Goal: Task Accomplishment & Management: Manage account settings

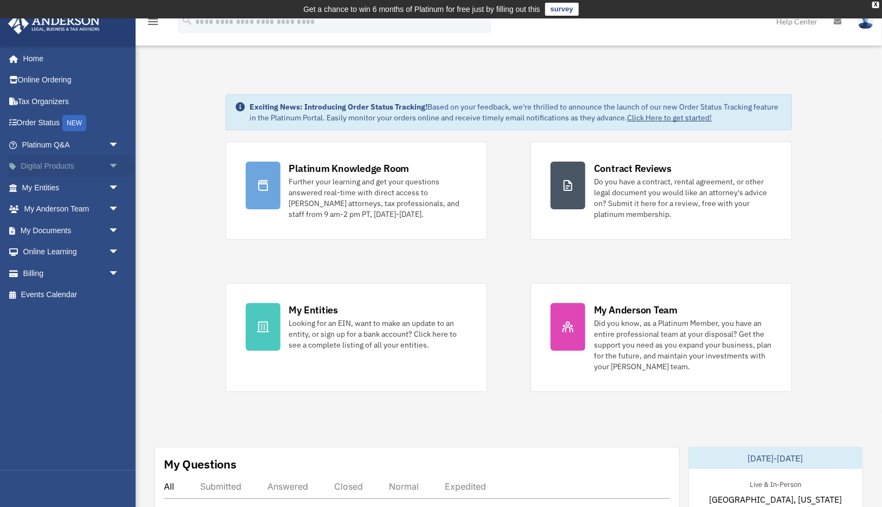
click at [56, 163] on link "Digital Products arrow_drop_down" at bounding box center [72, 167] width 128 height 22
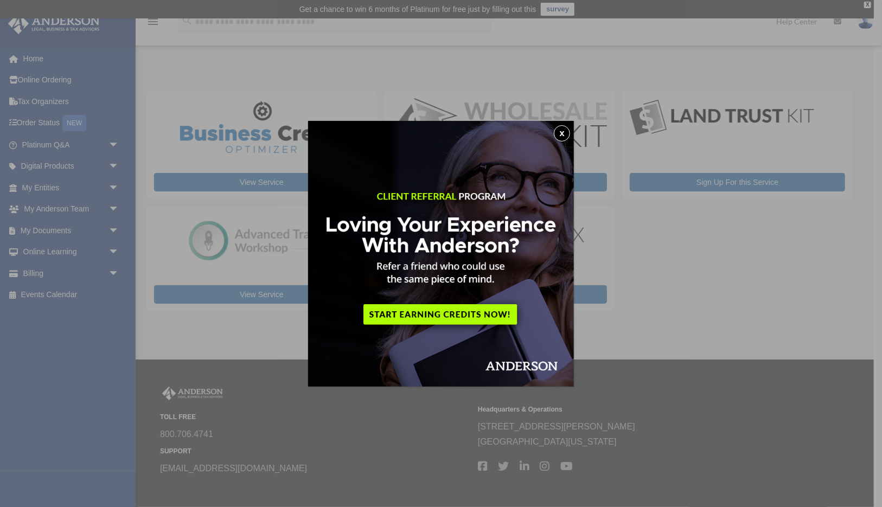
click at [562, 131] on button "x" at bounding box center [562, 133] width 16 height 16
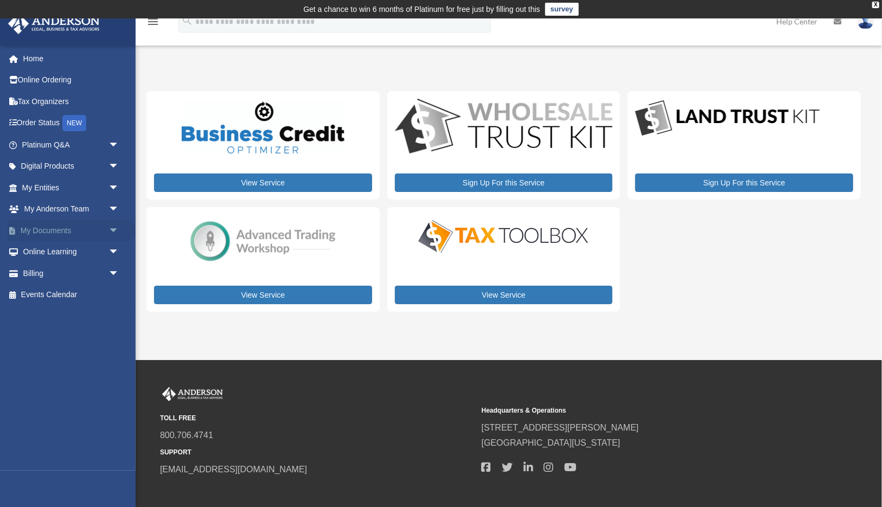
click at [59, 233] on link "My Documents arrow_drop_down" at bounding box center [72, 231] width 128 height 22
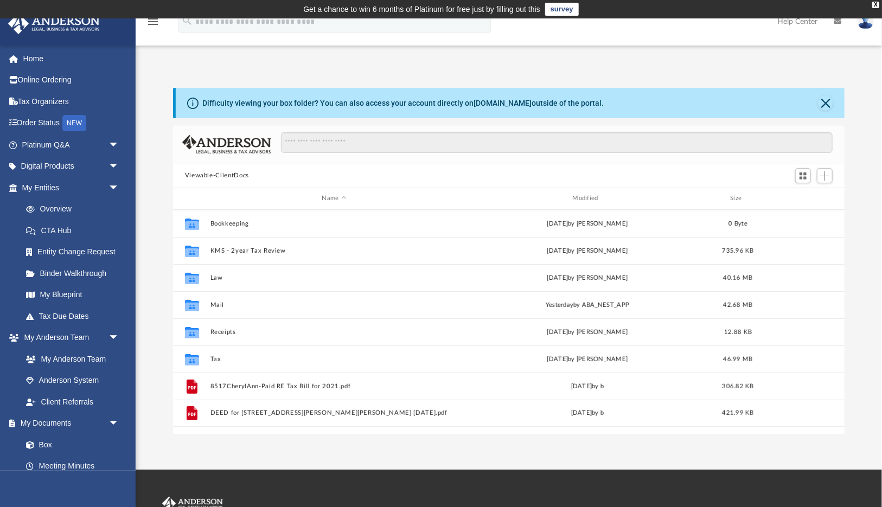
scroll to position [246, 672]
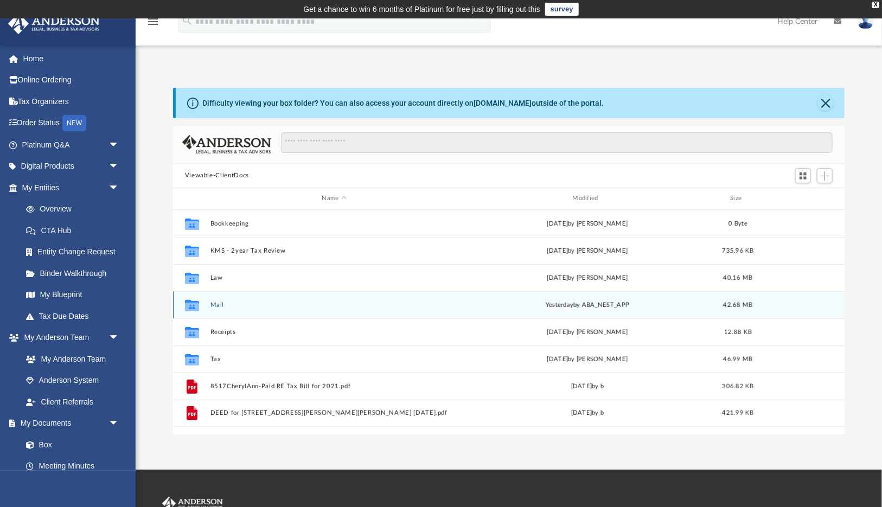
click at [197, 303] on icon "grid" at bounding box center [192, 306] width 14 height 9
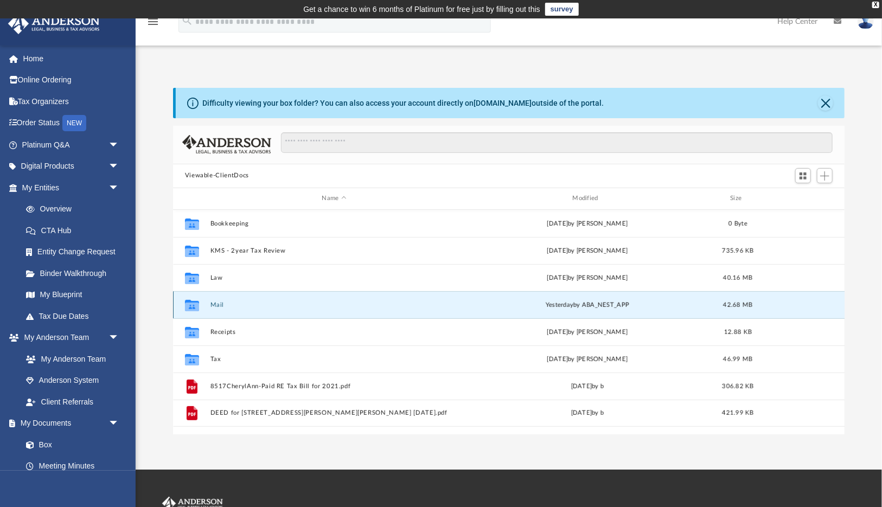
click at [191, 304] on icon "grid" at bounding box center [192, 306] width 14 height 9
click at [191, 308] on icon "grid" at bounding box center [192, 305] width 14 height 11
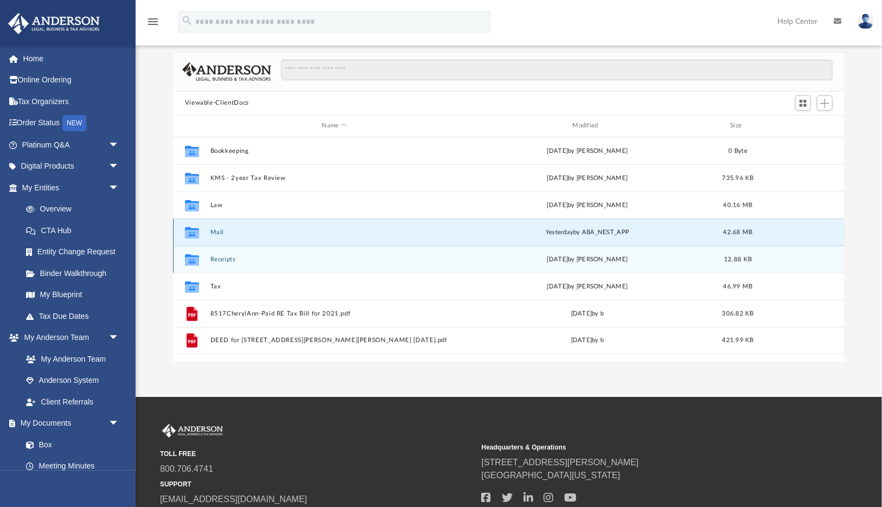
scroll to position [73, 0]
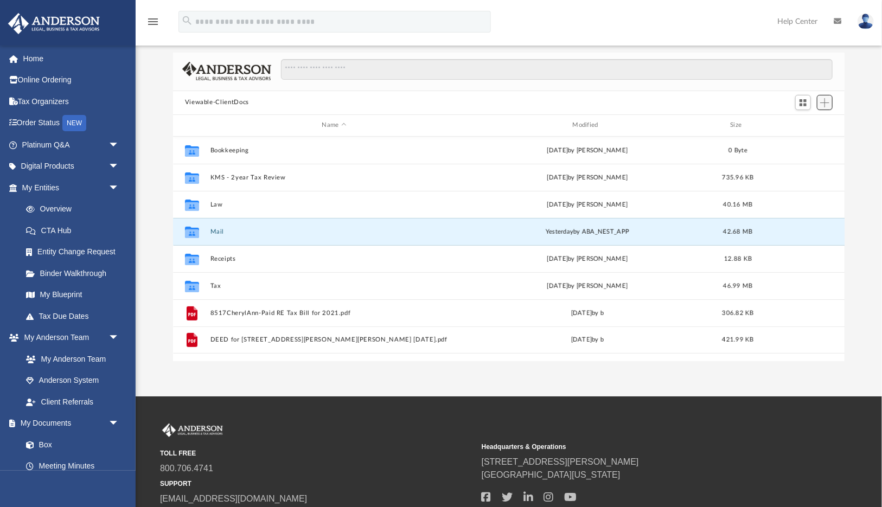
click at [826, 101] on span "Add" at bounding box center [824, 102] width 9 height 9
click at [866, 88] on div "Difficulty viewing your box folder? You can also access your account directly o…" at bounding box center [509, 188] width 747 height 347
click at [227, 230] on button "Mail" at bounding box center [334, 231] width 249 height 7
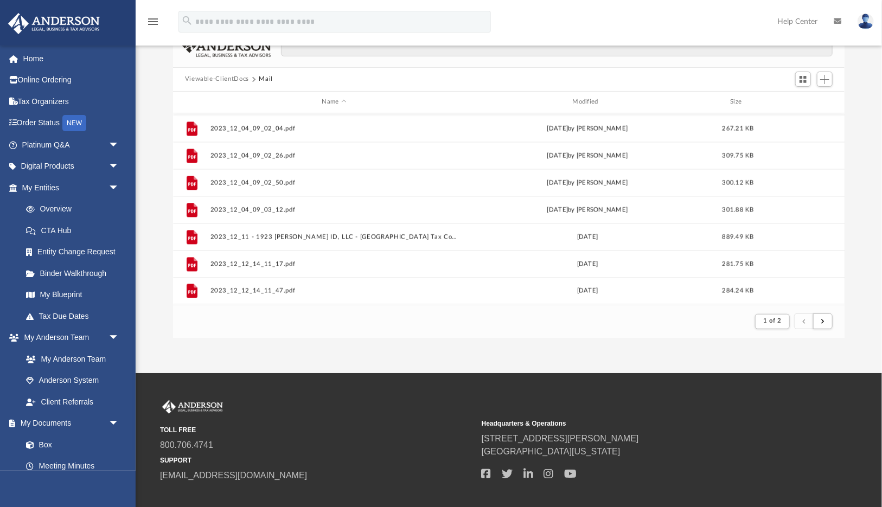
scroll to position [94, 0]
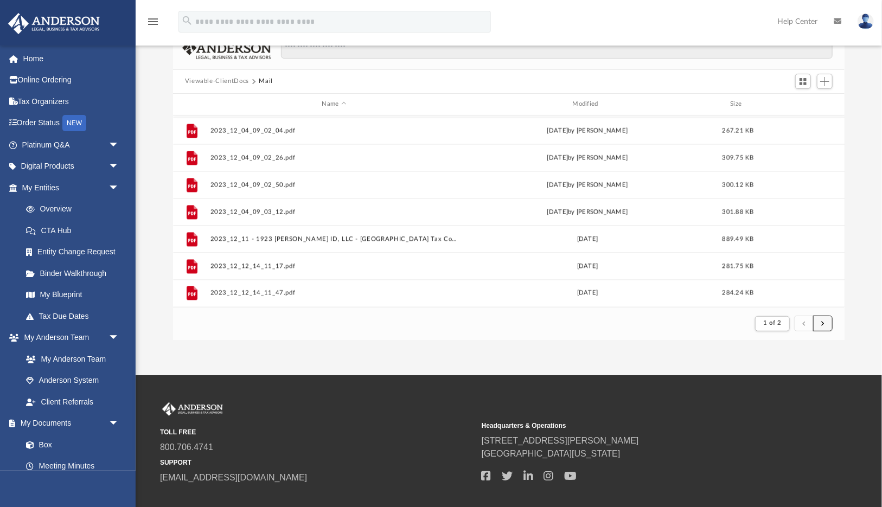
click at [823, 325] on span "submit" at bounding box center [822, 323] width 3 height 6
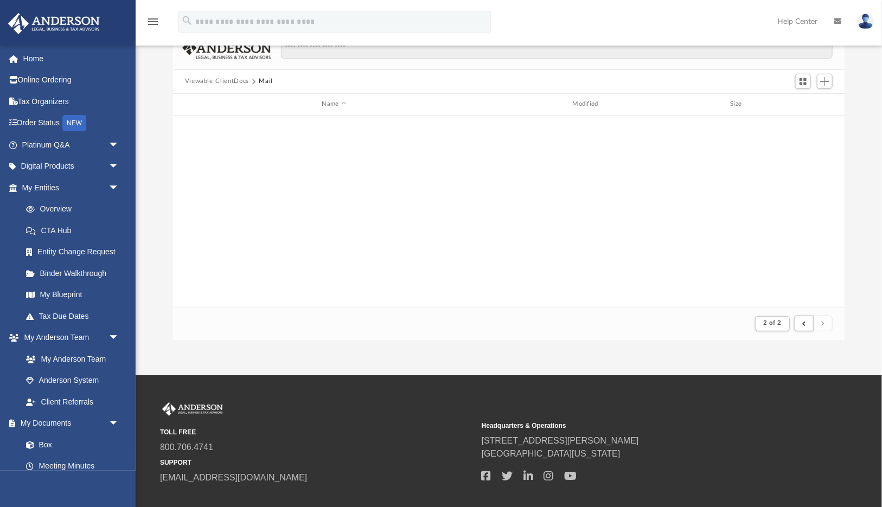
scroll to position [0, 0]
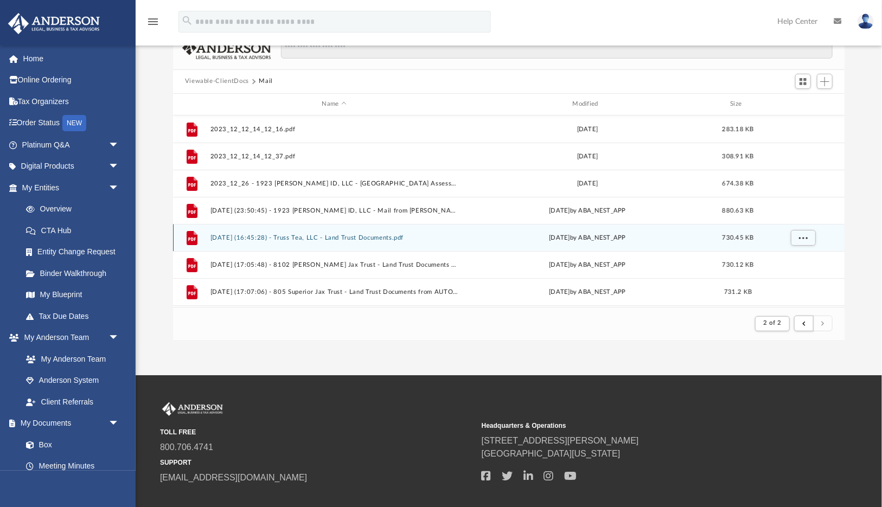
click at [193, 235] on icon "grid" at bounding box center [192, 238] width 11 height 14
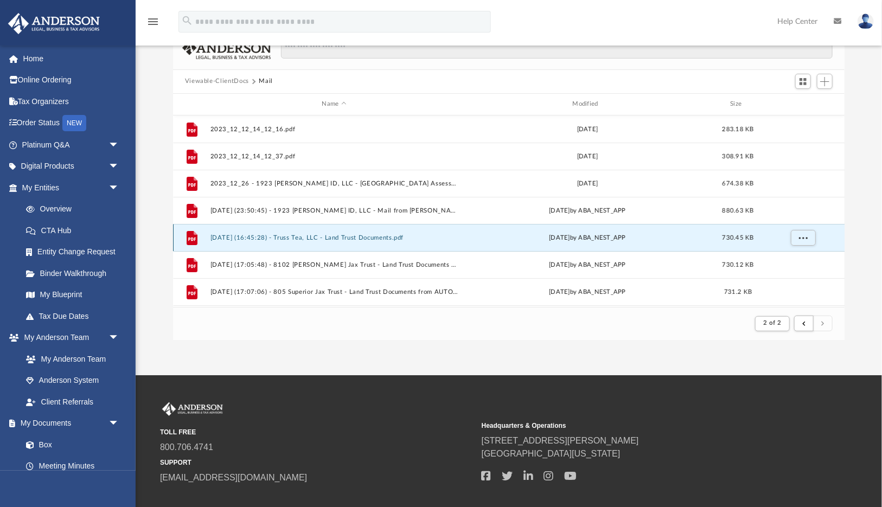
click at [193, 235] on icon "grid" at bounding box center [192, 238] width 11 height 14
click at [801, 237] on span "More options" at bounding box center [803, 237] width 9 height 6
click at [789, 260] on li "Preview" at bounding box center [793, 258] width 31 height 11
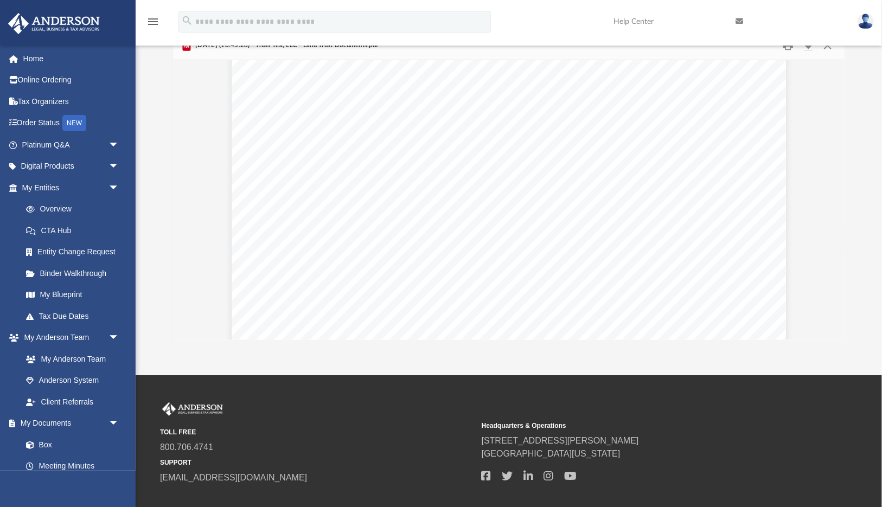
scroll to position [181, 0]
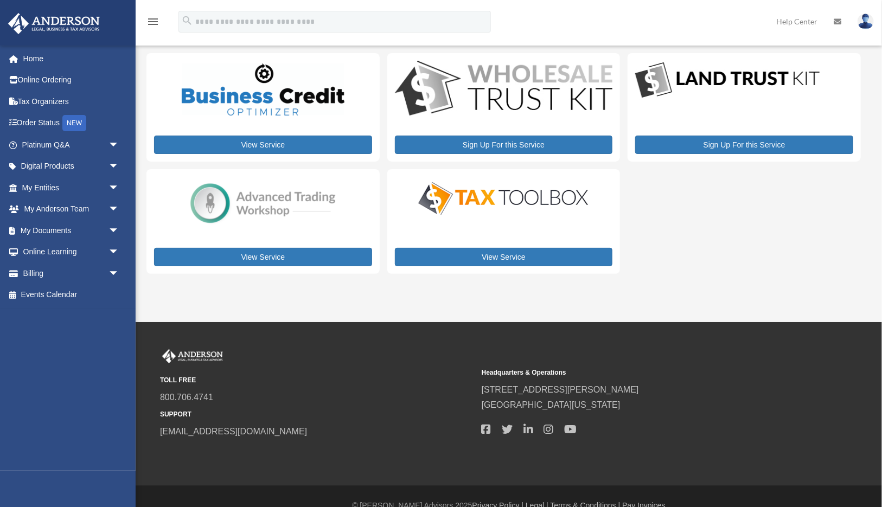
scroll to position [9, 0]
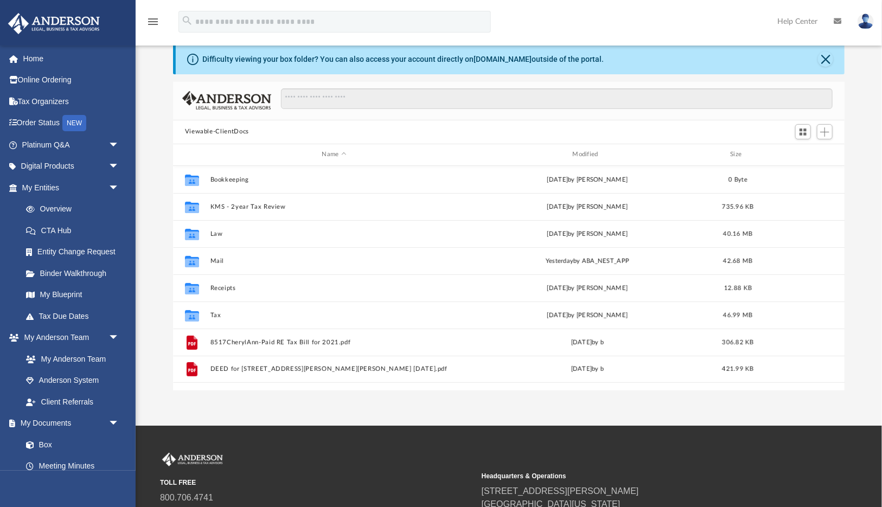
scroll to position [41, 0]
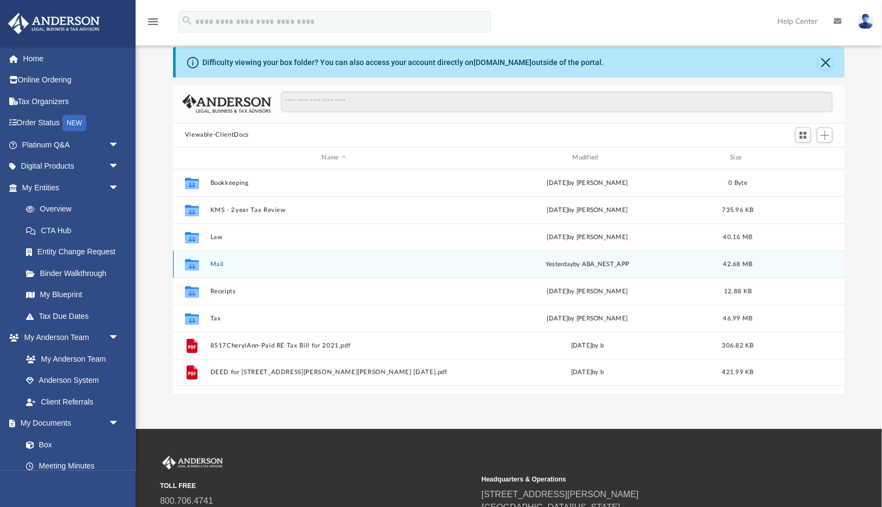
click at [192, 263] on icon "grid" at bounding box center [192, 266] width 14 height 9
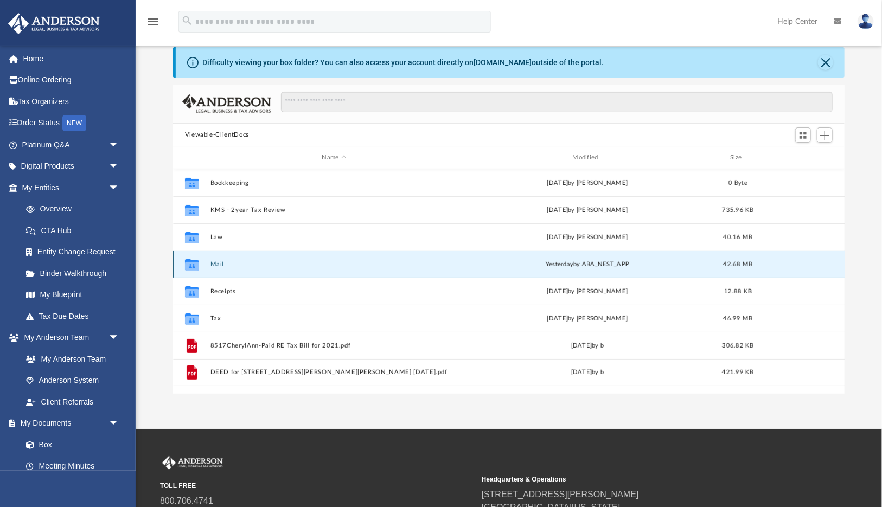
click at [192, 263] on icon "grid" at bounding box center [192, 266] width 14 height 9
click at [245, 262] on button "Mail" at bounding box center [334, 263] width 249 height 7
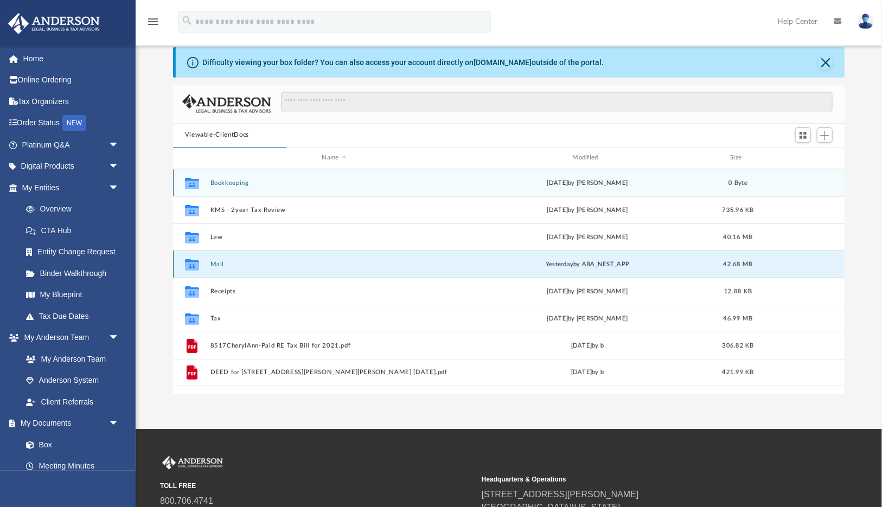
scroll to position [0, 1]
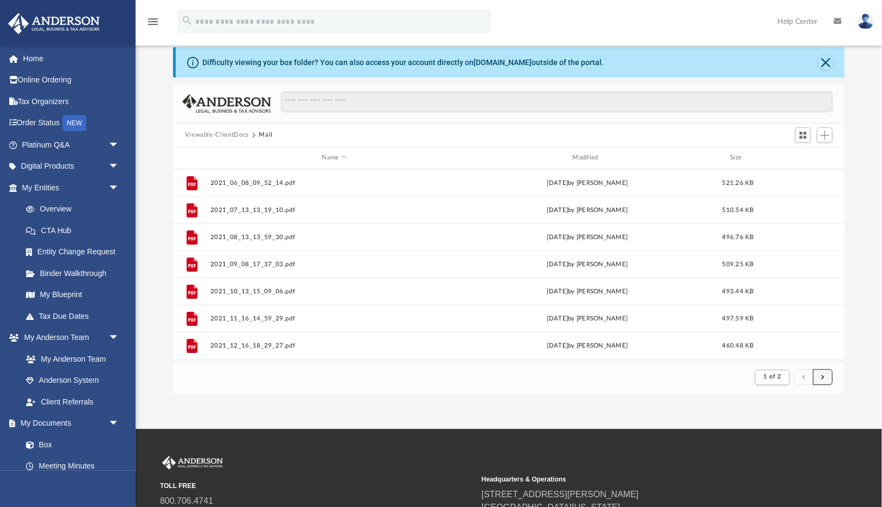
click at [825, 377] on button "submit" at bounding box center [823, 377] width 20 height 16
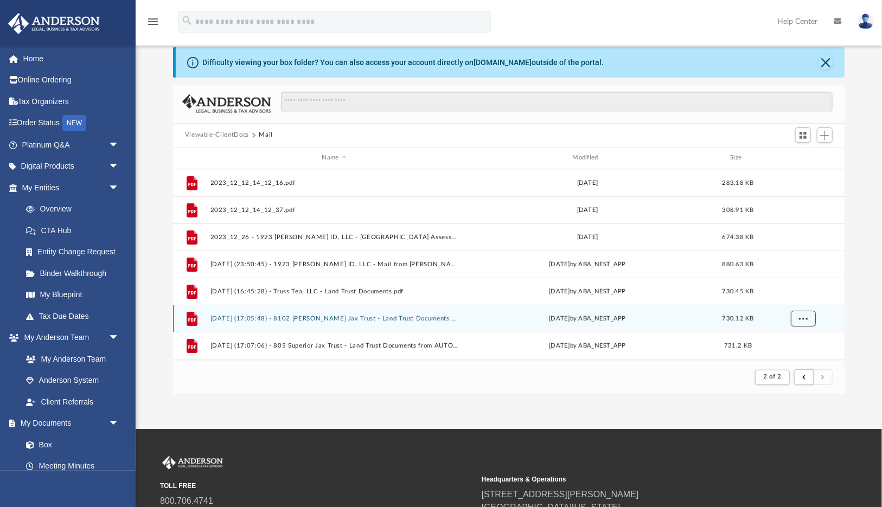
click at [802, 316] on span "More options" at bounding box center [803, 318] width 9 height 6
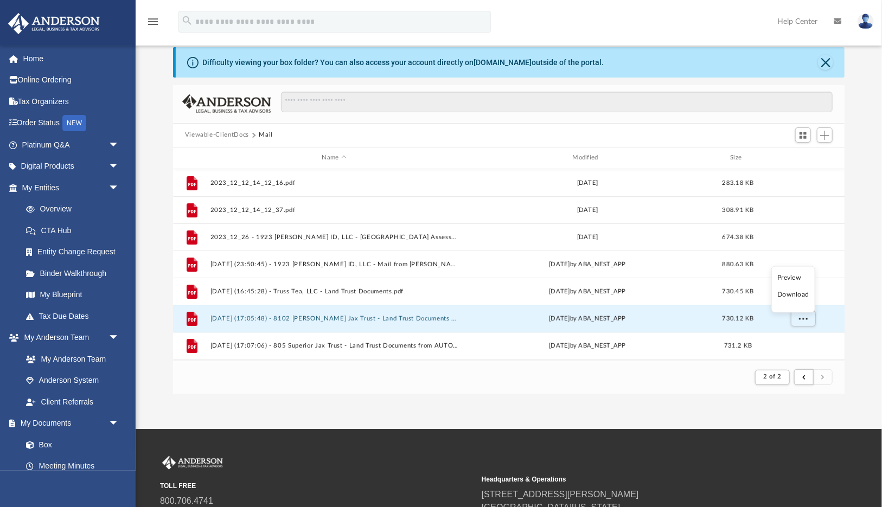
click at [792, 278] on li "Preview" at bounding box center [793, 277] width 31 height 11
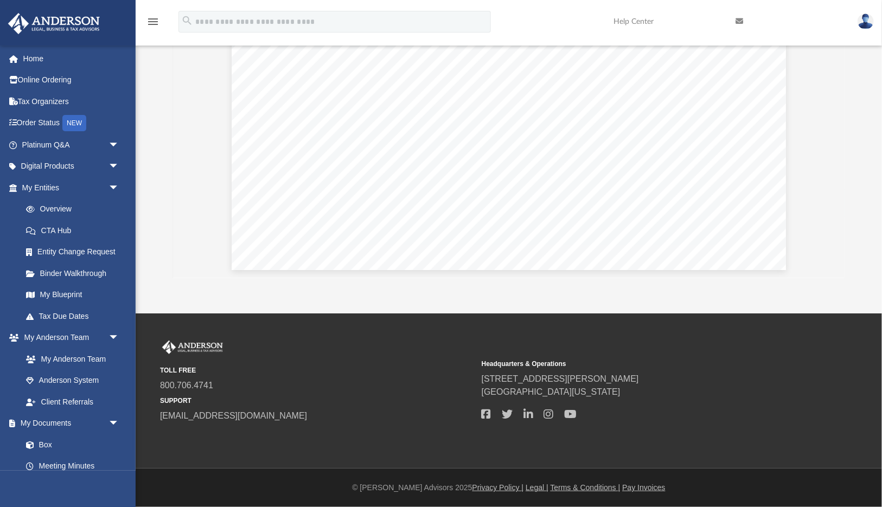
scroll to position [0, 0]
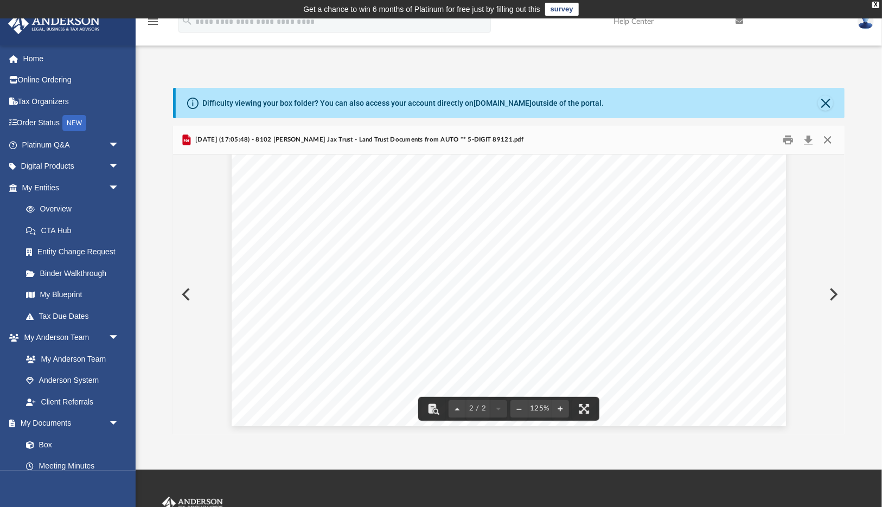
click at [831, 136] on button "Close" at bounding box center [828, 139] width 20 height 17
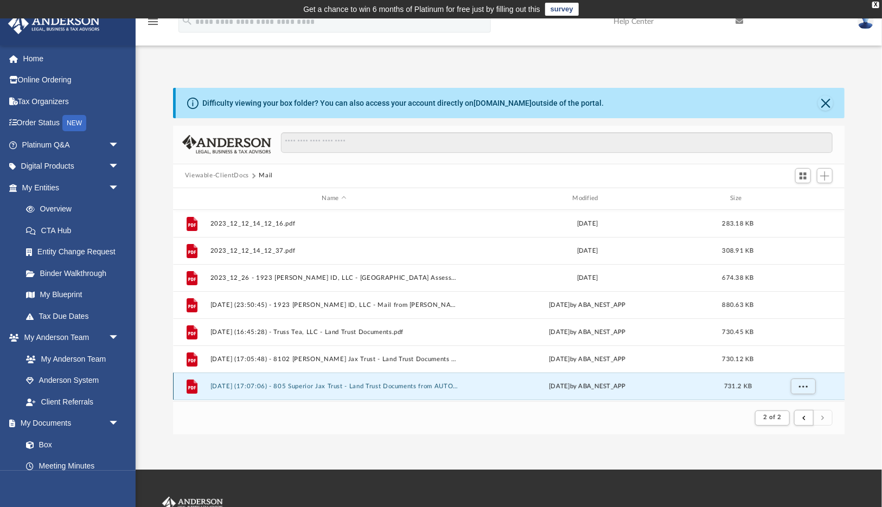
click at [346, 387] on button "[DATE] (17:07:06) - 805 Superior Jax Trust - Land Trust Documents from AUTO.pdf" at bounding box center [334, 386] width 249 height 7
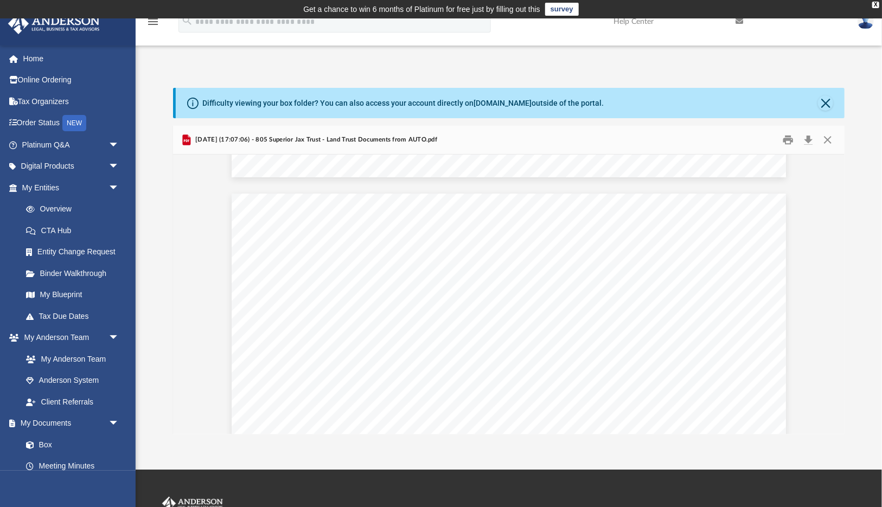
scroll to position [701, 0]
